Goal: Task Accomplishment & Management: Complete application form

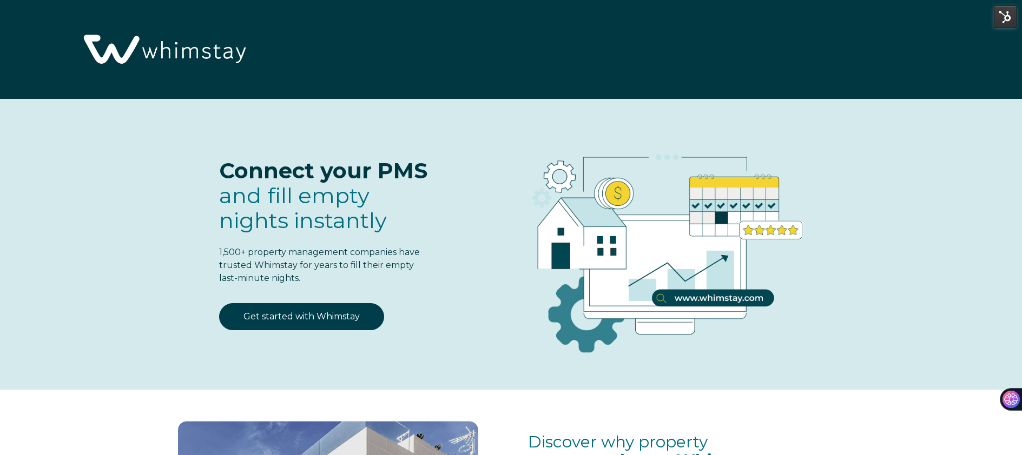
select select "US"
select select "Standard"
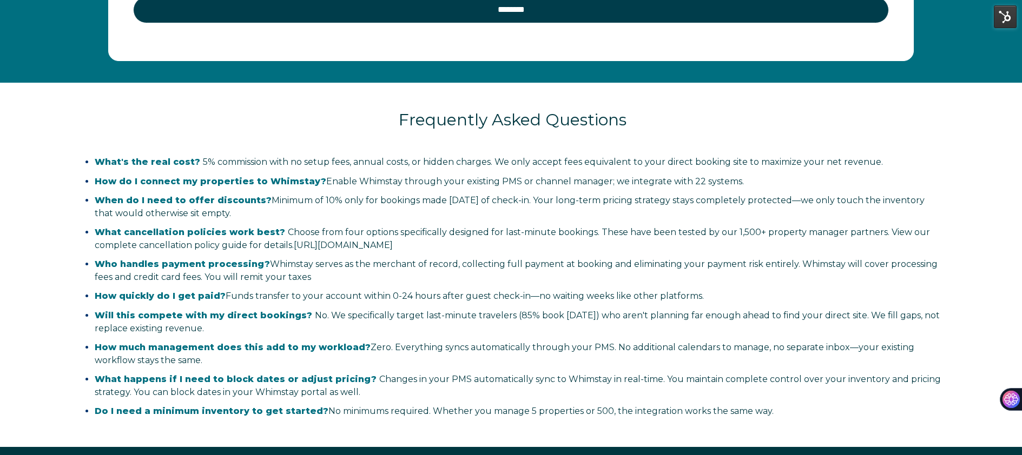
scroll to position [2208, 0]
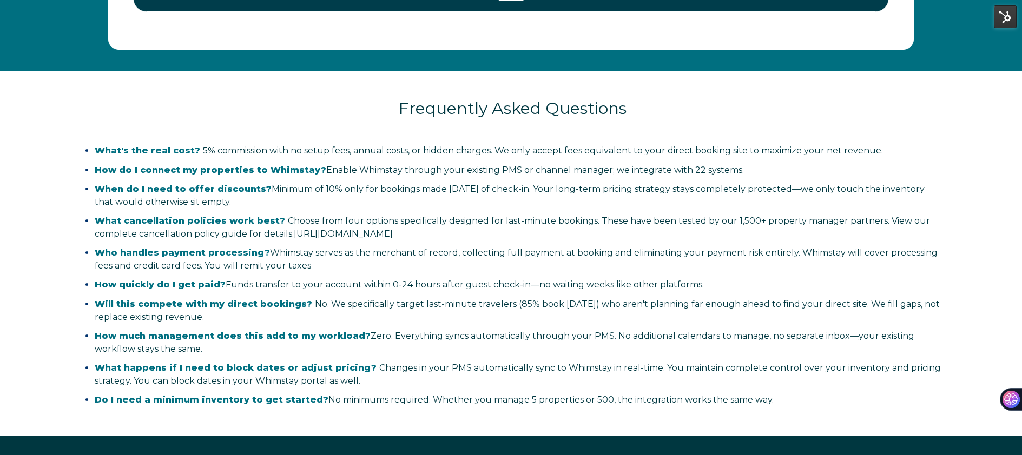
drag, startPoint x: 769, startPoint y: 402, endPoint x: 106, endPoint y: 153, distance: 708.4
click at [99, 150] on ul "What's the real cost? 5% commission with no setup fees, annual costs, or hidden…" at bounding box center [512, 275] width 873 height 262
copy ul "What's the real cost? 5% commission with no setup fees, annual costs, or hidden…"
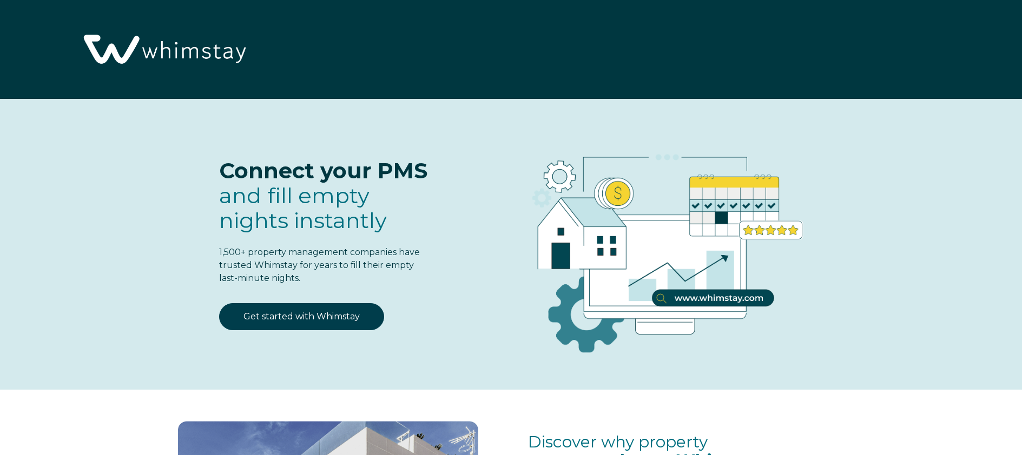
select select "US"
select select "Standard"
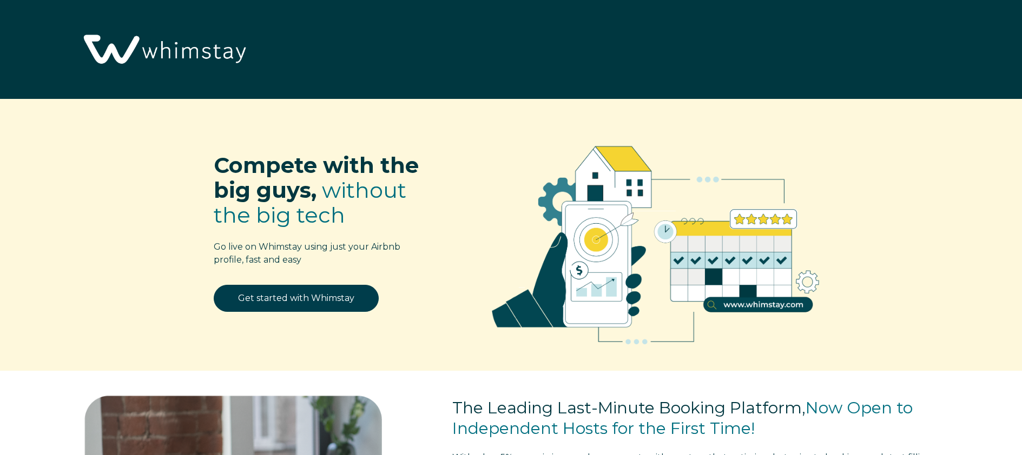
select select "US"
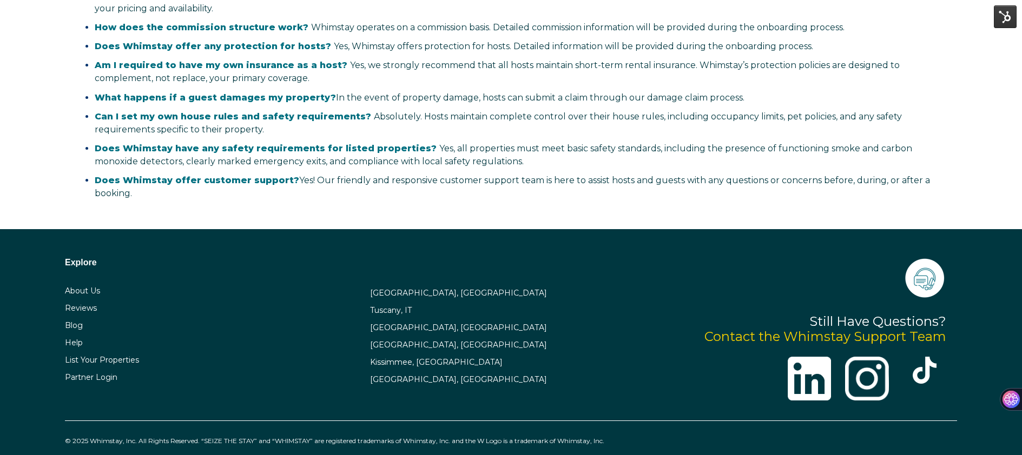
scroll to position [2013, 0]
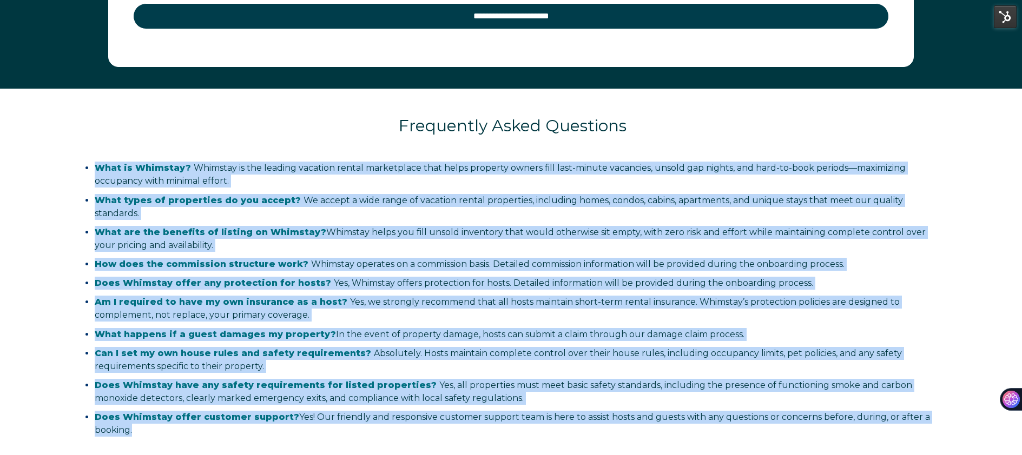
drag, startPoint x: 142, startPoint y: 406, endPoint x: 60, endPoint y: 169, distance: 250.8
click at [60, 169] on div "Frequently Asked Questions What is Whimstay? Whimstay is the leading vacation r…" at bounding box center [512, 269] width 1003 height 361
copy ul "Lore ip Dolorsit? Ametcons ad eli seddoei temporin utlabo etdoloremag aliq enim…"
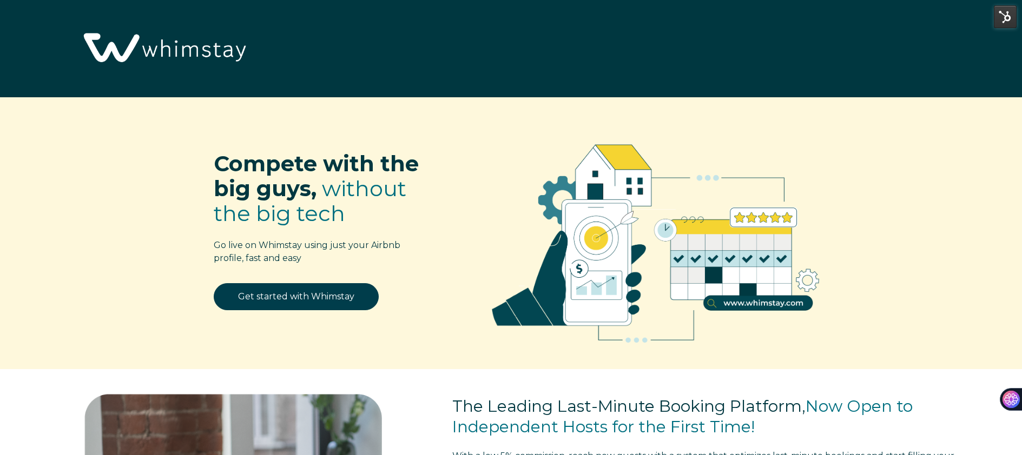
scroll to position [0, 0]
